Goal: Information Seeking & Learning: Learn about a topic

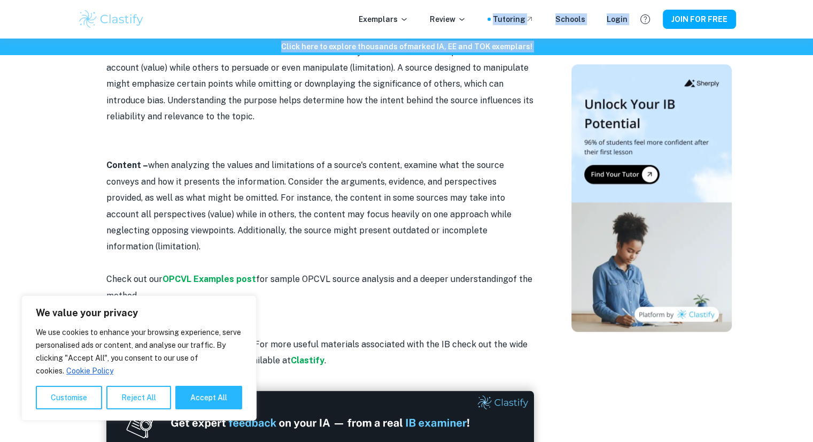
scroll to position [1188, 0]
drag, startPoint x: 93, startPoint y: 175, endPoint x: 500, endPoint y: 215, distance: 409.4
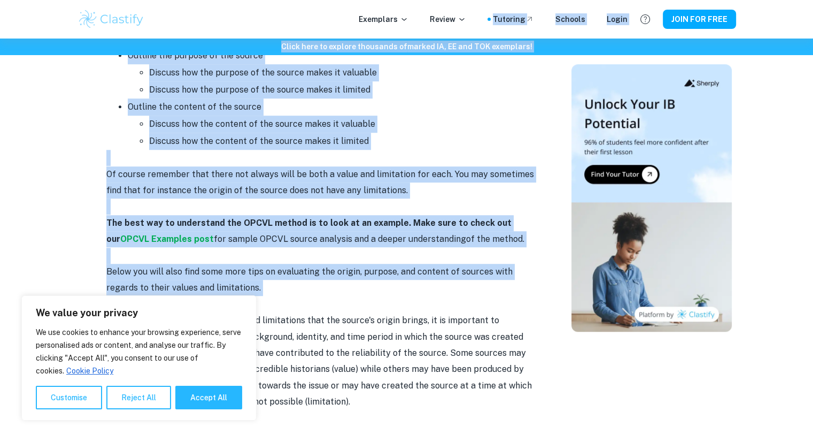
scroll to position [775, 0]
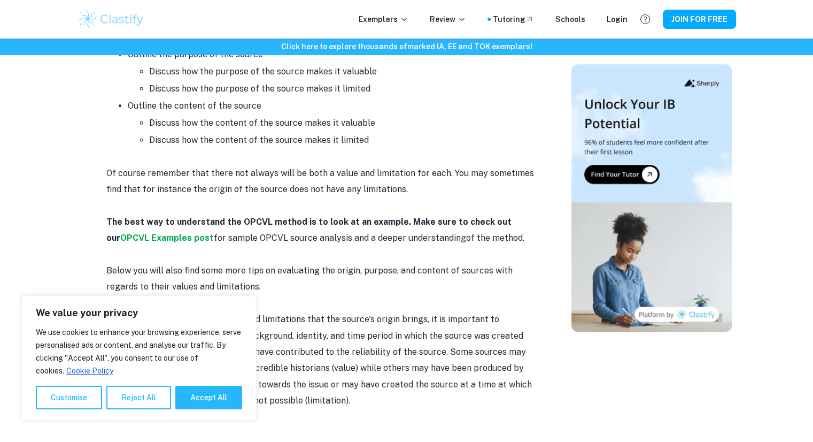
click at [441, 246] on p at bounding box center [320, 254] width 428 height 16
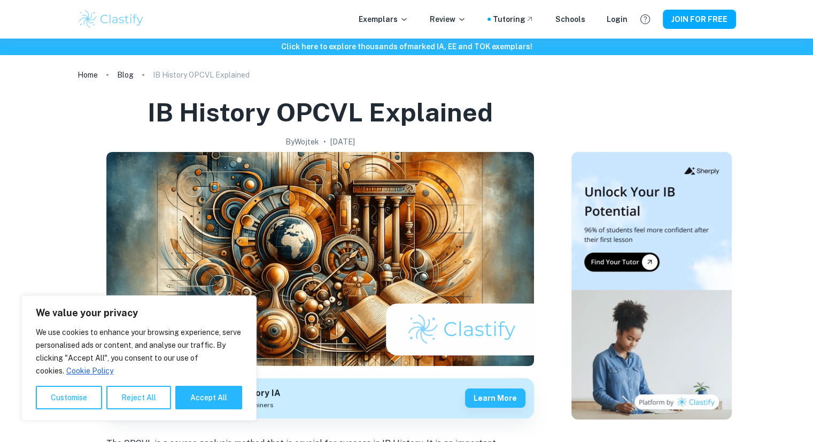
scroll to position [0, 0]
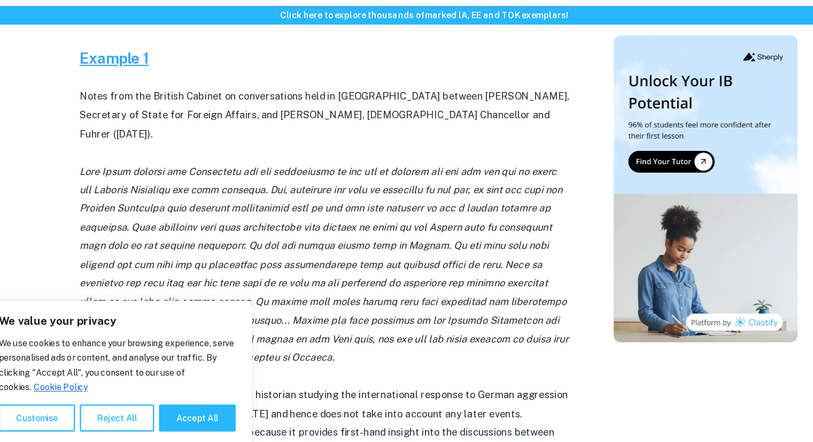
scroll to position [500, 0]
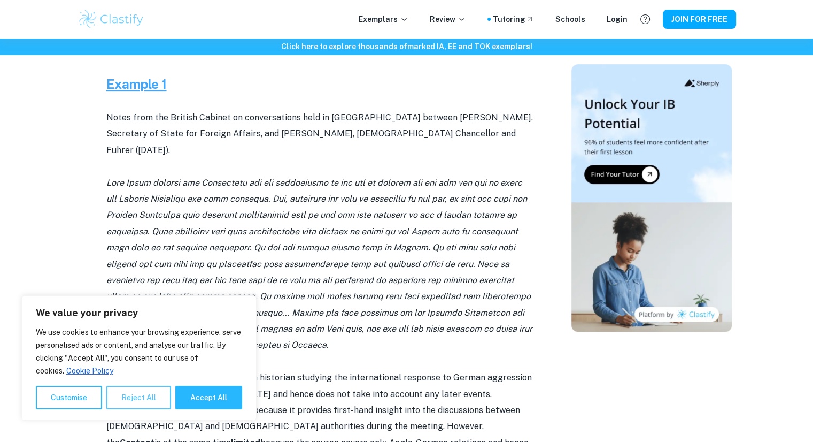
click at [157, 392] on button "Reject All" at bounding box center [138, 397] width 65 height 24
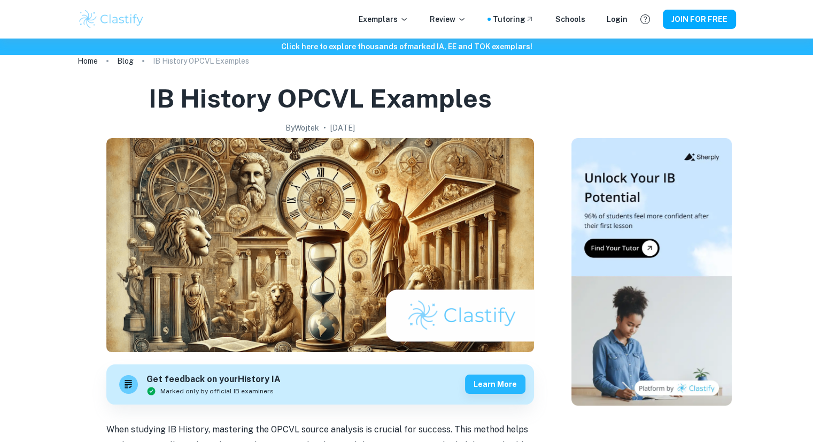
scroll to position [0, 0]
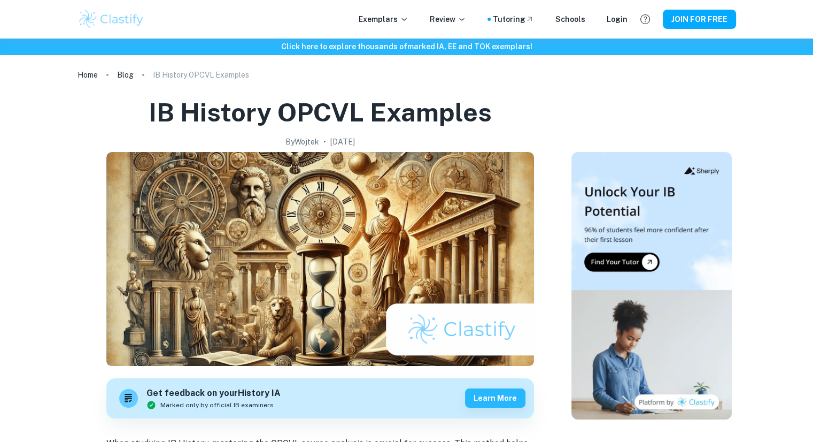
click at [446, 120] on h1 "IB History OPCVL Examples" at bounding box center [320, 112] width 343 height 34
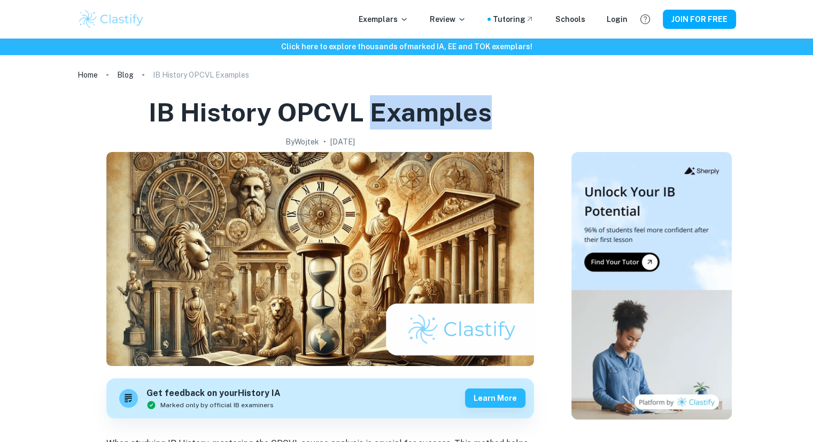
click at [446, 120] on h1 "IB History OPCVL Examples" at bounding box center [320, 112] width 343 height 34
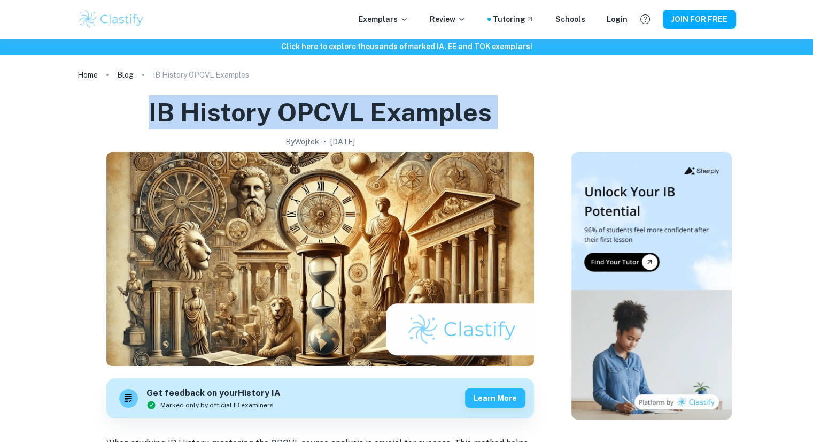
click at [446, 120] on h1 "IB History OPCVL Examples" at bounding box center [320, 112] width 343 height 34
drag, startPoint x: 513, startPoint y: 119, endPoint x: 321, endPoint y: 64, distance: 200.1
